Goal: Information Seeking & Learning: Check status

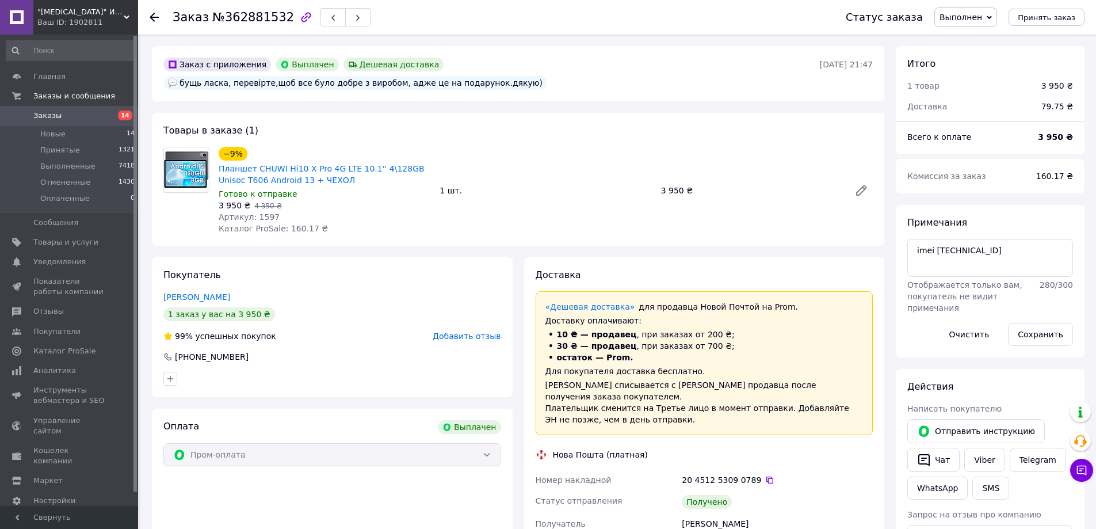
click at [474, 331] on span "Добавить отзыв" at bounding box center [467, 335] width 68 height 9
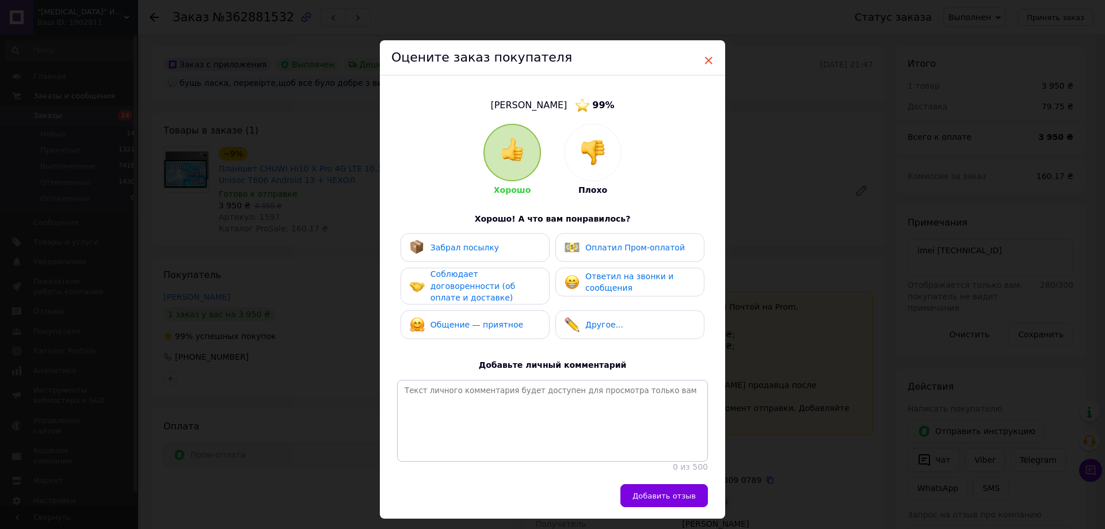
click at [706, 56] on span "×" at bounding box center [708, 61] width 10 height 20
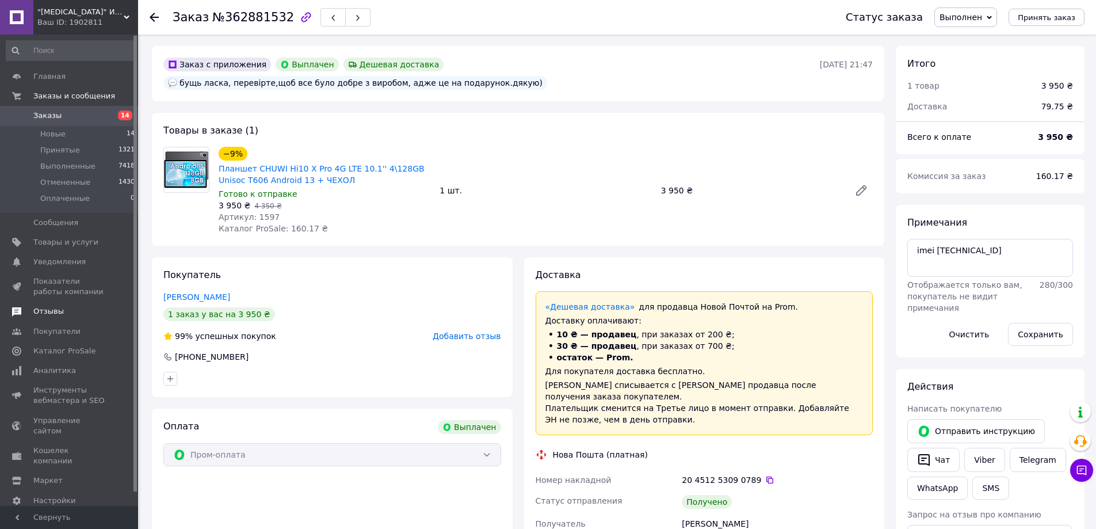
click at [55, 315] on span "Отзывы" at bounding box center [48, 311] width 30 height 10
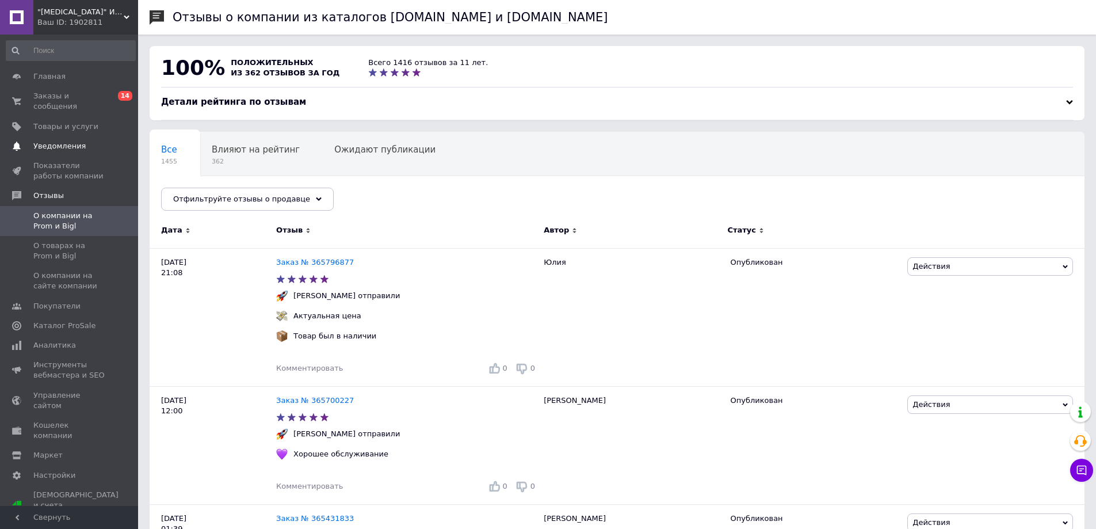
click at [76, 141] on span "Уведомления" at bounding box center [59, 146] width 52 height 10
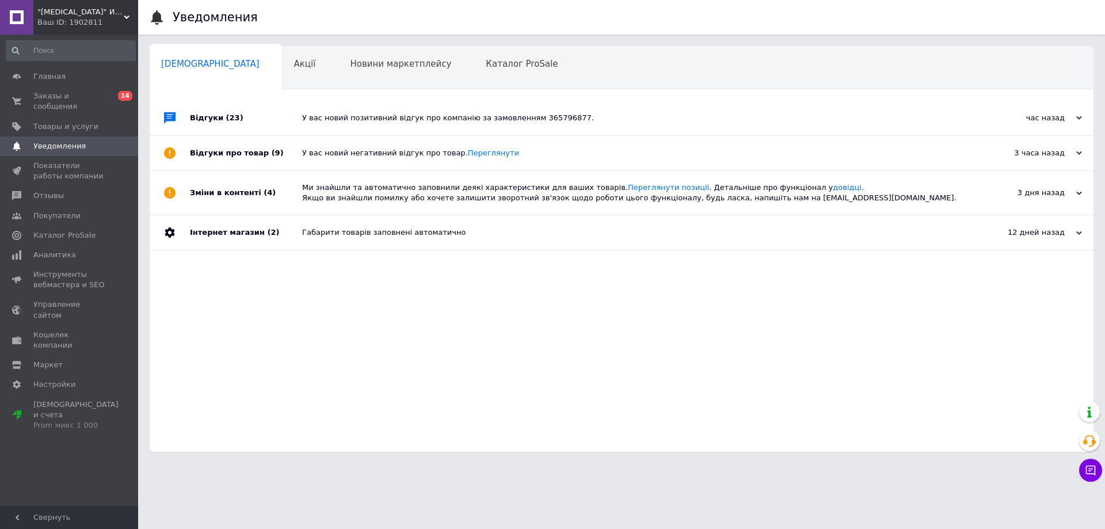
click at [480, 120] on div "У вас новий позитивний відгук про компанію за замовленням 365796877." at bounding box center [634, 118] width 664 height 10
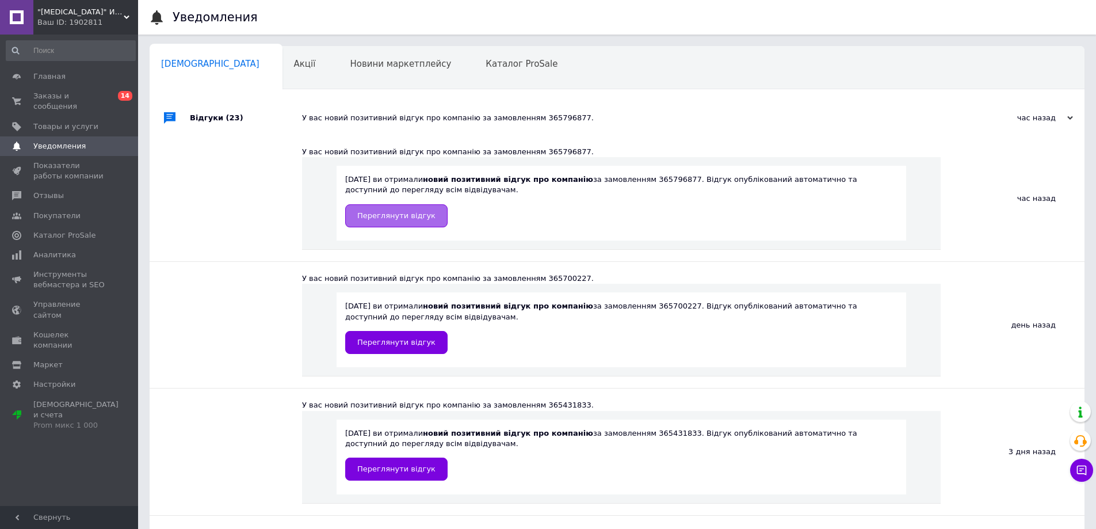
click at [412, 211] on span "Переглянути відгук" at bounding box center [396, 215] width 78 height 9
click at [53, 190] on span "Отзывы" at bounding box center [48, 195] width 30 height 10
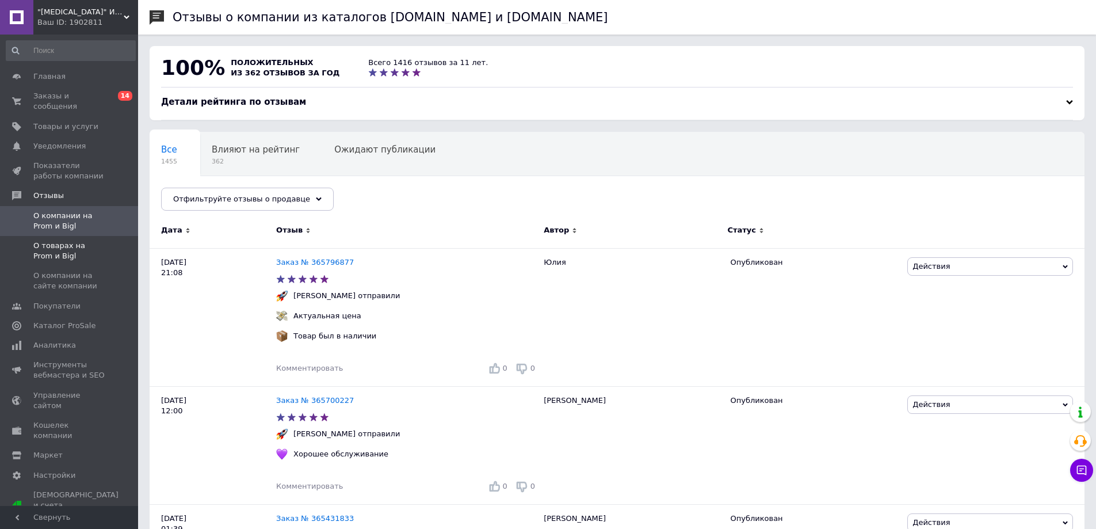
click at [64, 240] on span "О товарах на Prom и Bigl" at bounding box center [69, 250] width 73 height 21
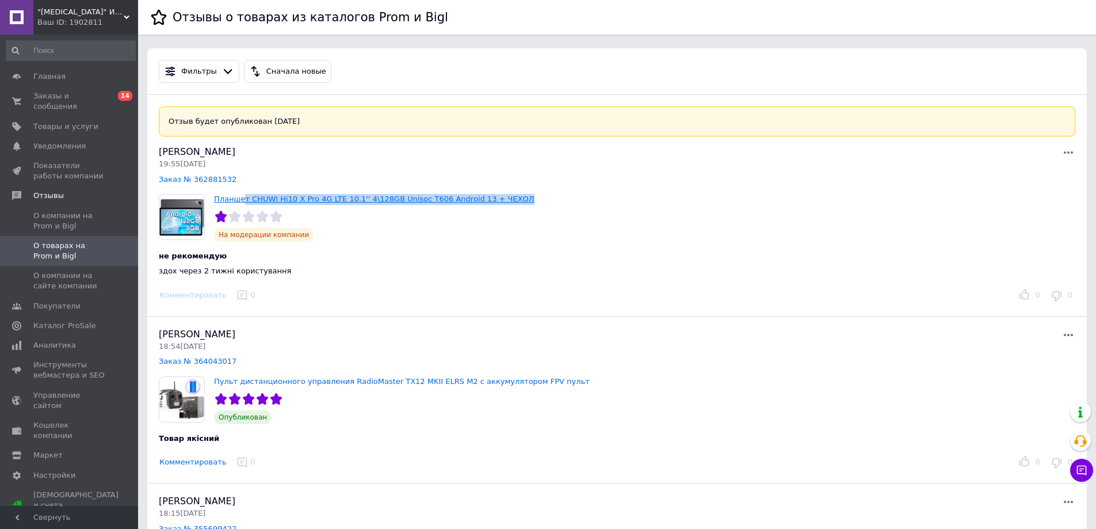
drag, startPoint x: 529, startPoint y: 200, endPoint x: 243, endPoint y: 201, distance: 286.5
click at [243, 201] on div "Планшет CHUWI Hi10 X Pro 4G LTE 10.1'' 4\128GB Unisoc T606 Android 13 + ЧЕХОЛ Н…" at bounding box center [617, 218] width 926 height 48
copy link "т CHUWI Hi10 X Pro 4G LTE 10.1'' 4\128GB Unisoc T606 Android 13 + ЧЕХОЛ"
